Goal: Task Accomplishment & Management: Manage account settings

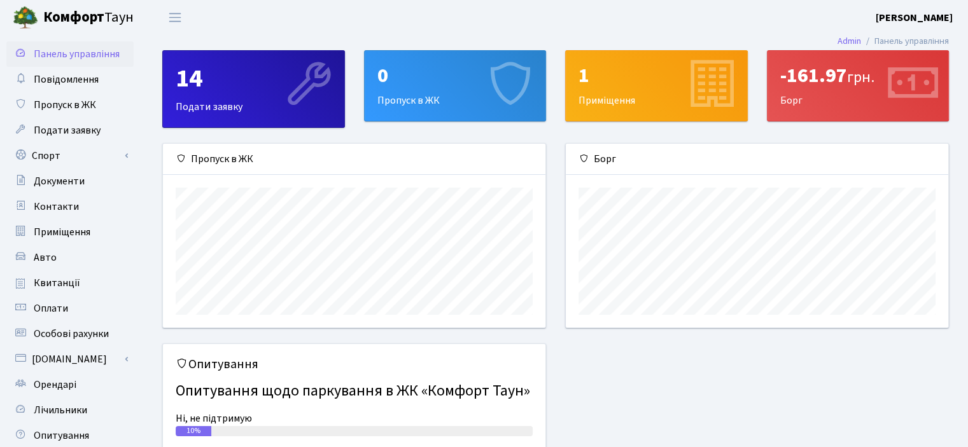
scroll to position [183, 382]
click at [44, 287] on span "Квитанції" at bounding box center [57, 283] width 46 height 14
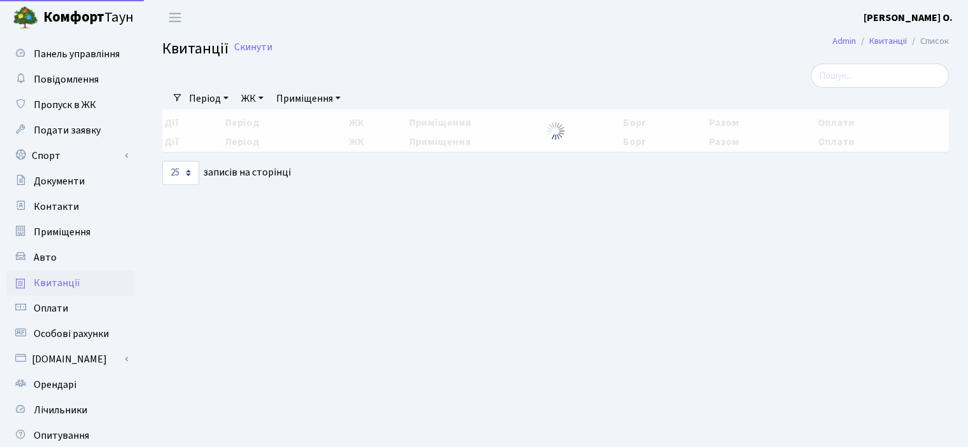
select select "25"
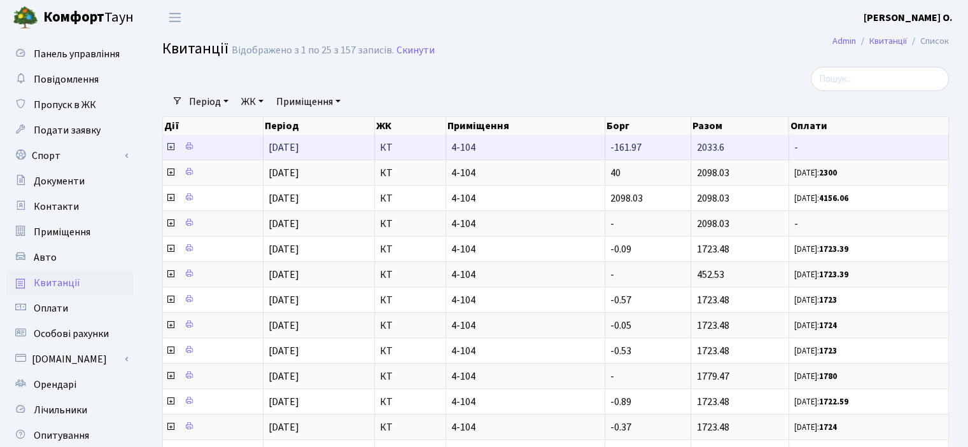
click at [171, 145] on icon at bounding box center [171, 147] width 10 height 10
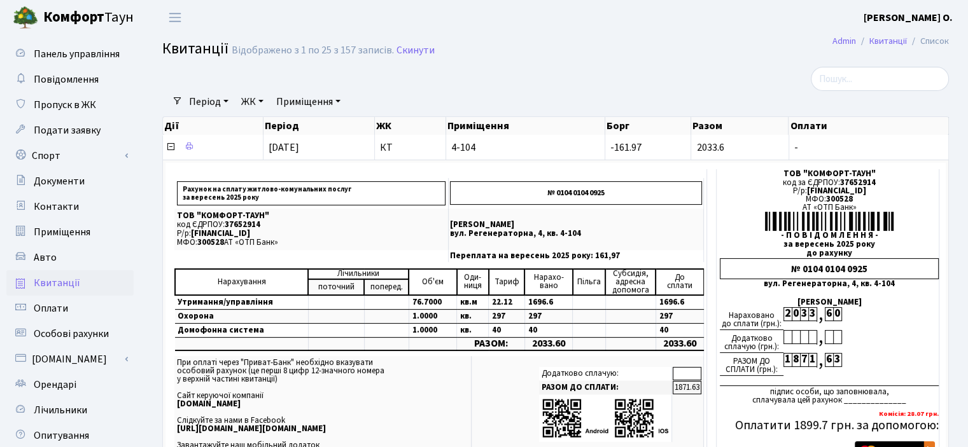
click at [540, 32] on header "[PERSON_NAME] [PERSON_NAME] О. Мій обліковий запис Вийти" at bounding box center [484, 17] width 968 height 35
